Goal: Information Seeking & Learning: Learn about a topic

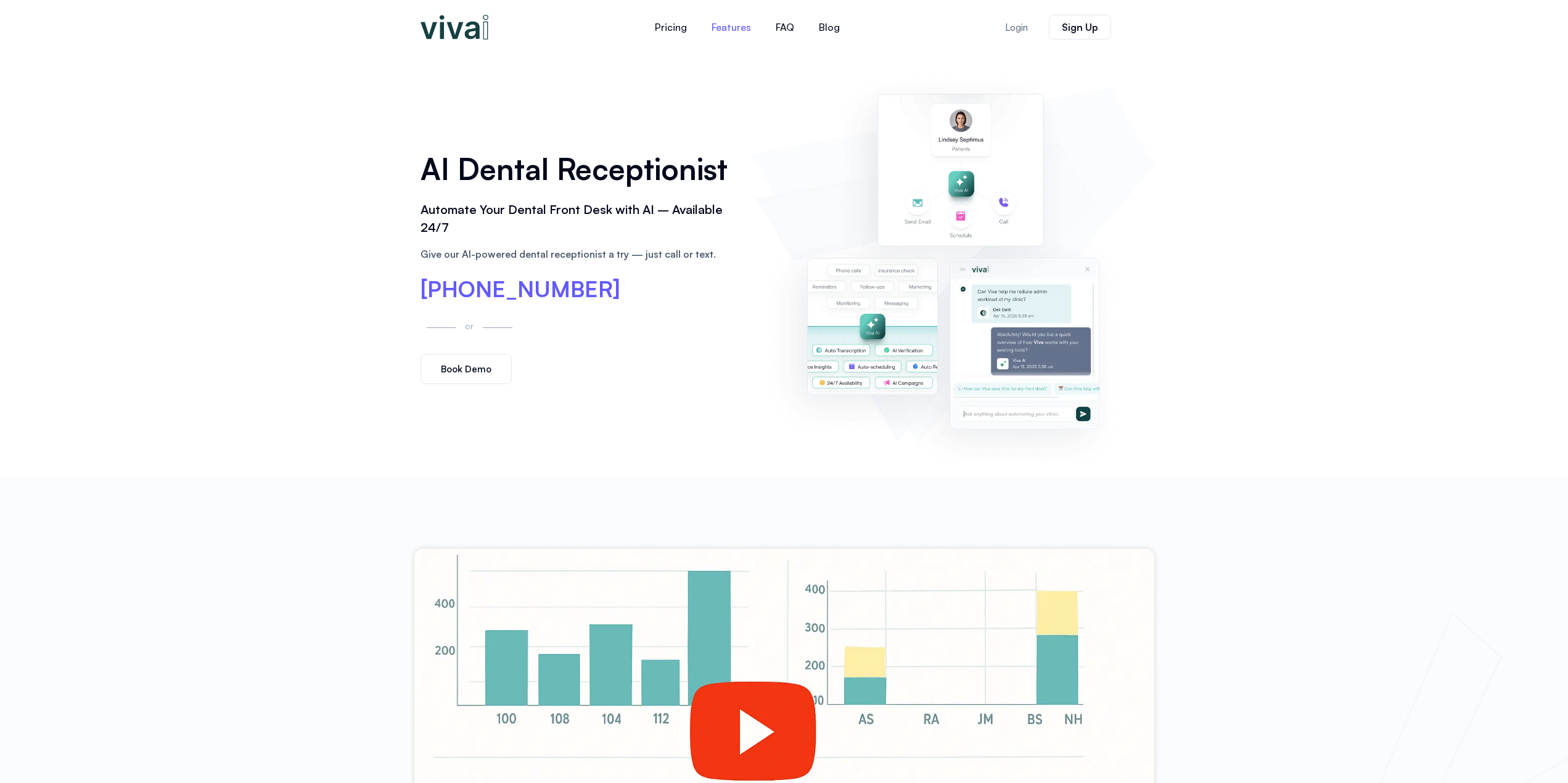
click at [715, 32] on link "Features" at bounding box center [731, 27] width 64 height 30
click at [826, 25] on link "Blog" at bounding box center [829, 27] width 45 height 30
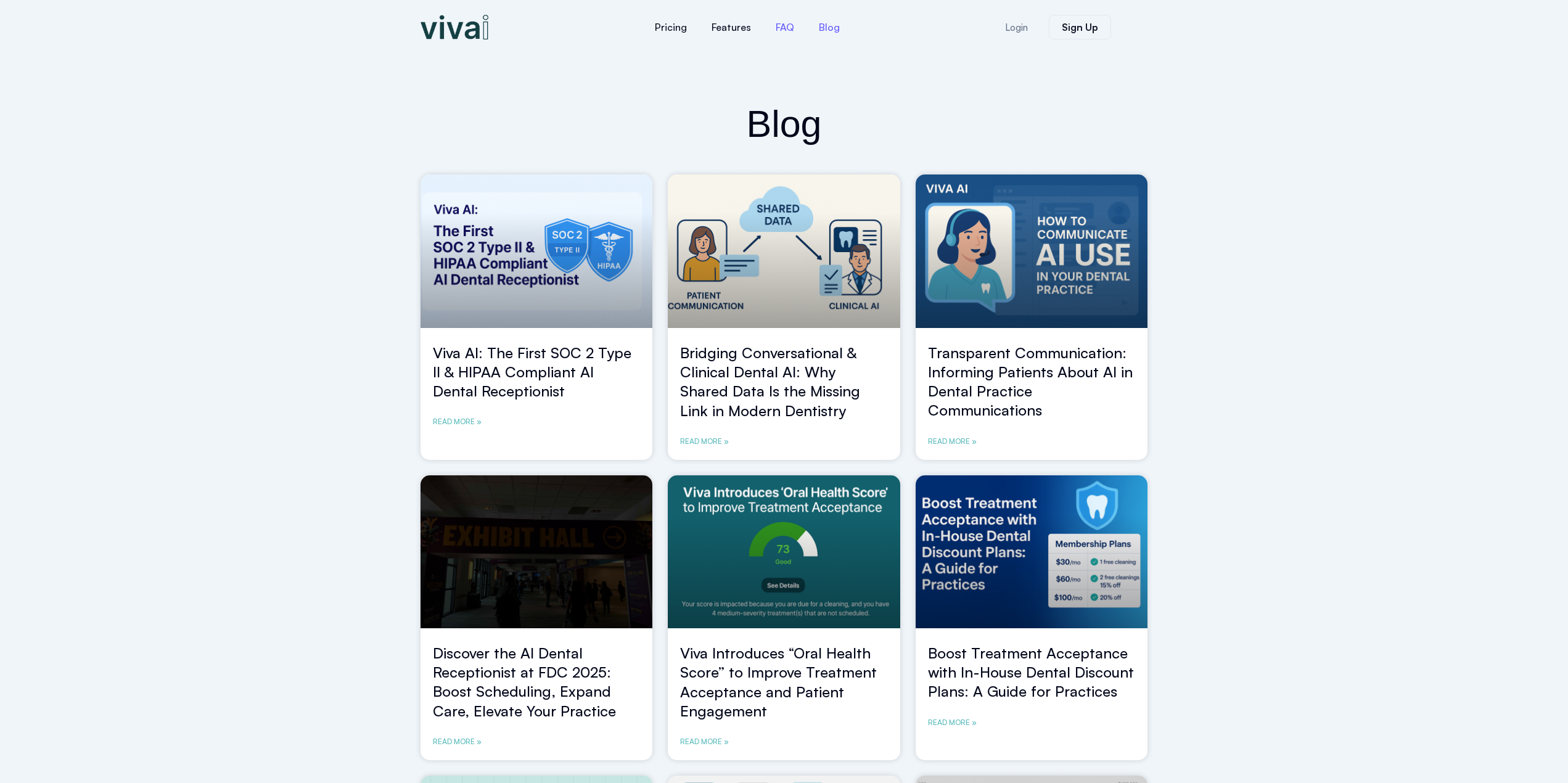
click at [792, 30] on link "FAQ" at bounding box center [785, 27] width 43 height 30
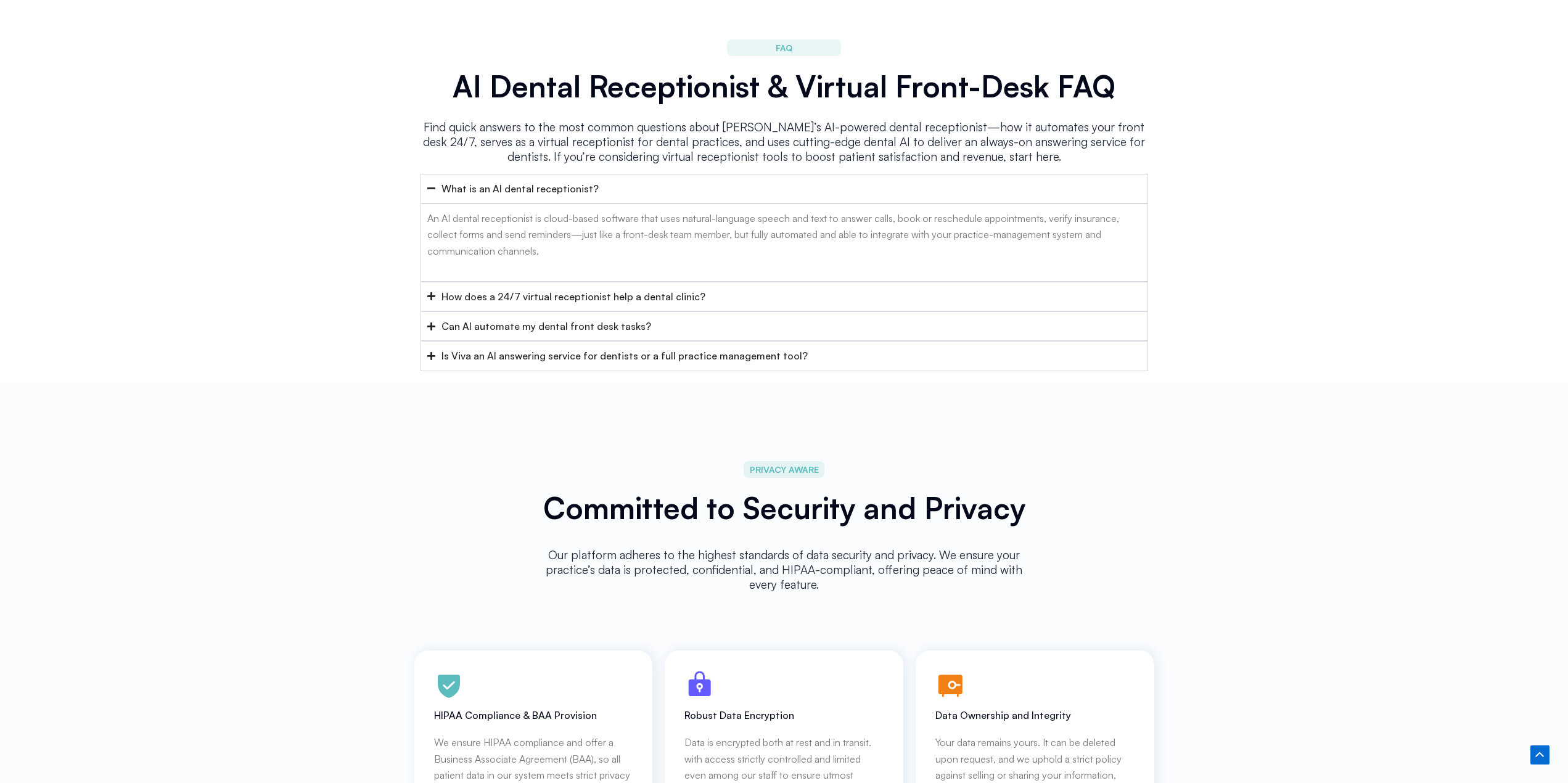
scroll to position [4926, 0]
